Goal: Task Accomplishment & Management: Manage account settings

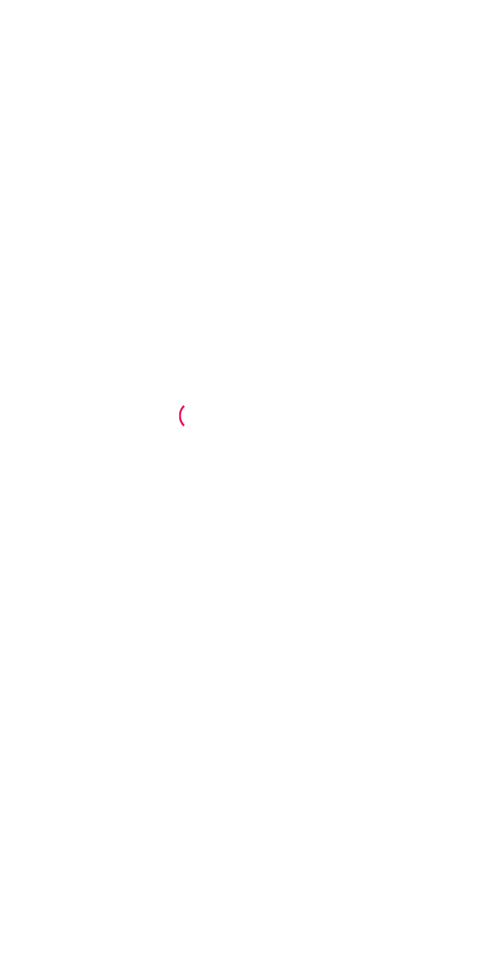
click at [94, 222] on div at bounding box center [248, 487] width 496 height 975
click at [371, 291] on div at bounding box center [248, 487] width 496 height 975
click at [154, 730] on div at bounding box center [248, 487] width 496 height 975
click at [154, 731] on div at bounding box center [248, 487] width 496 height 975
click at [138, 750] on div at bounding box center [248, 487] width 496 height 975
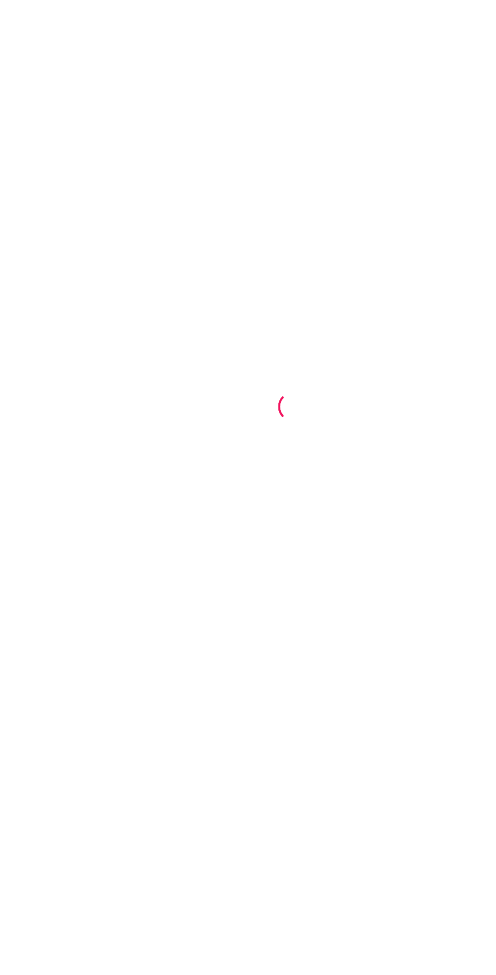
click at [142, 765] on div at bounding box center [248, 487] width 496 height 975
click at [154, 777] on div at bounding box center [248, 487] width 496 height 975
click at [194, 731] on div at bounding box center [248, 487] width 496 height 975
click at [70, 714] on div at bounding box center [248, 487] width 496 height 975
click at [156, 750] on div at bounding box center [248, 487] width 496 height 975
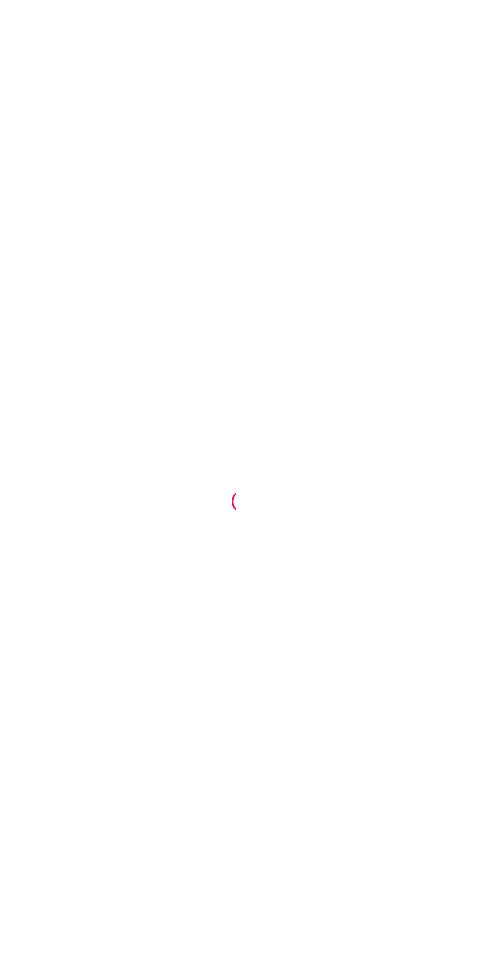
click at [166, 744] on div at bounding box center [248, 487] width 496 height 975
click at [408, 439] on div at bounding box center [248, 487] width 496 height 975
click at [490, 375] on div at bounding box center [248, 487] width 496 height 975
click at [181, 604] on div at bounding box center [248, 487] width 496 height 975
click at [132, 712] on div at bounding box center [248, 487] width 496 height 975
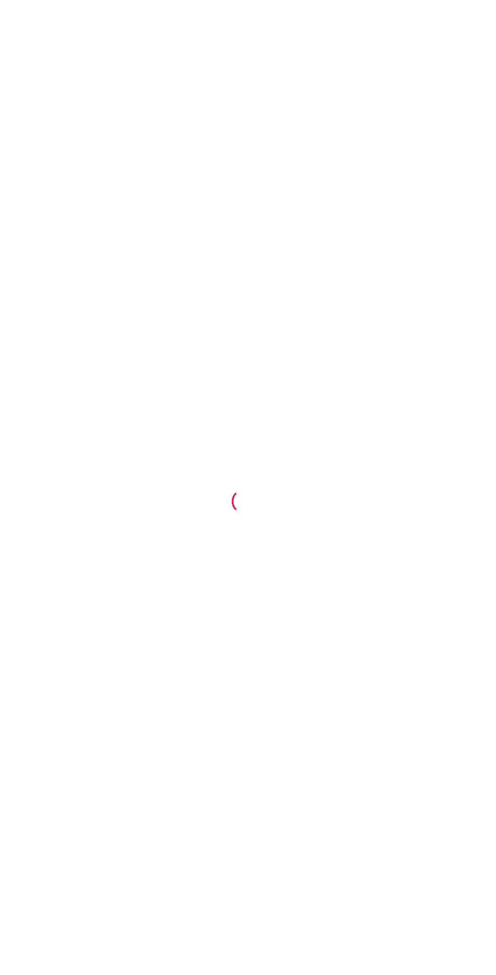
click at [171, 670] on div at bounding box center [248, 487] width 496 height 975
